Goal: Connect with others: Participate in discussion

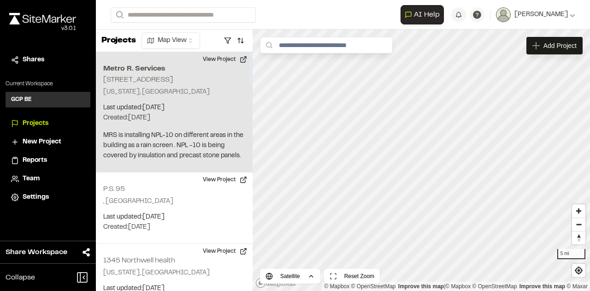
click at [147, 98] on div "Metro R. Services [STREET_ADDRESS] [US_STATE], [GEOGRAPHIC_DATA] Last updated: …" at bounding box center [174, 112] width 157 height 120
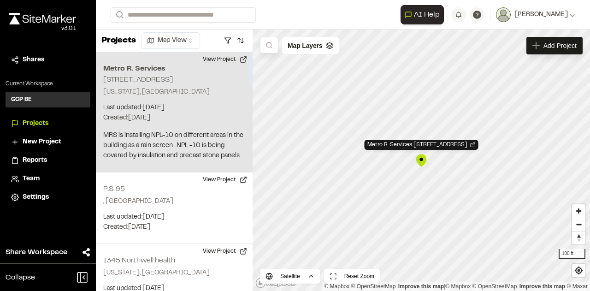
click at [221, 57] on button "View Project" at bounding box center [224, 59] width 55 height 15
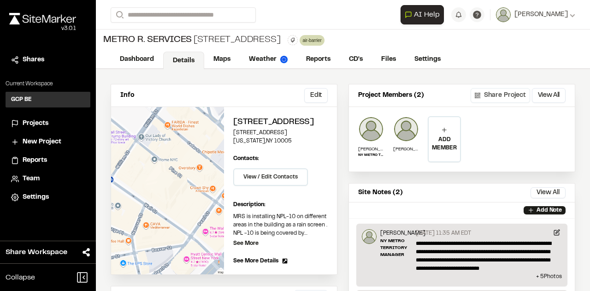
click at [491, 94] on button "Share Project" at bounding box center [500, 95] width 59 height 15
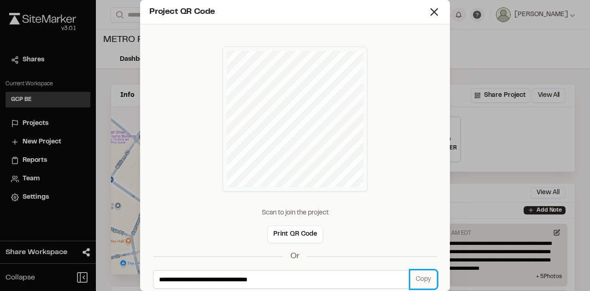
click at [416, 277] on button "Copy" at bounding box center [423, 279] width 27 height 18
click at [429, 12] on icon at bounding box center [434, 12] width 13 height 13
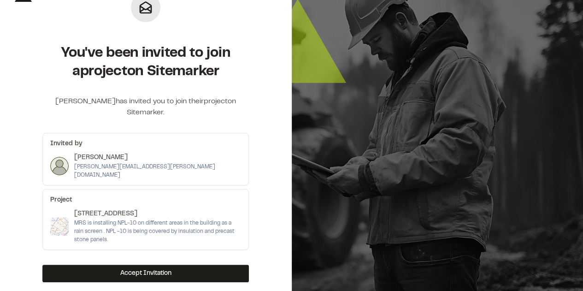
scroll to position [41, 0]
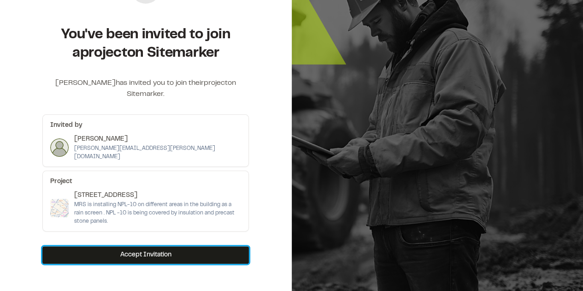
click at [194, 246] on button "Accept Invitation" at bounding box center [145, 255] width 206 height 18
